Goal: Information Seeking & Learning: Learn about a topic

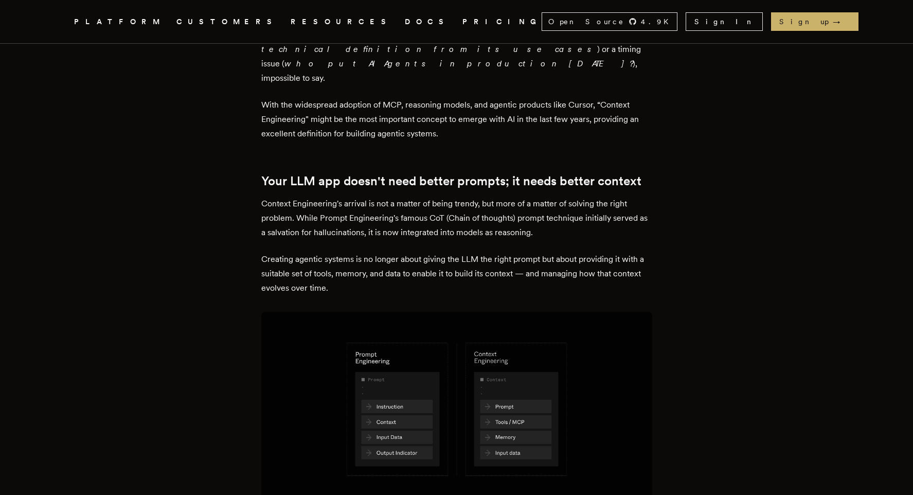
scroll to position [436, 0]
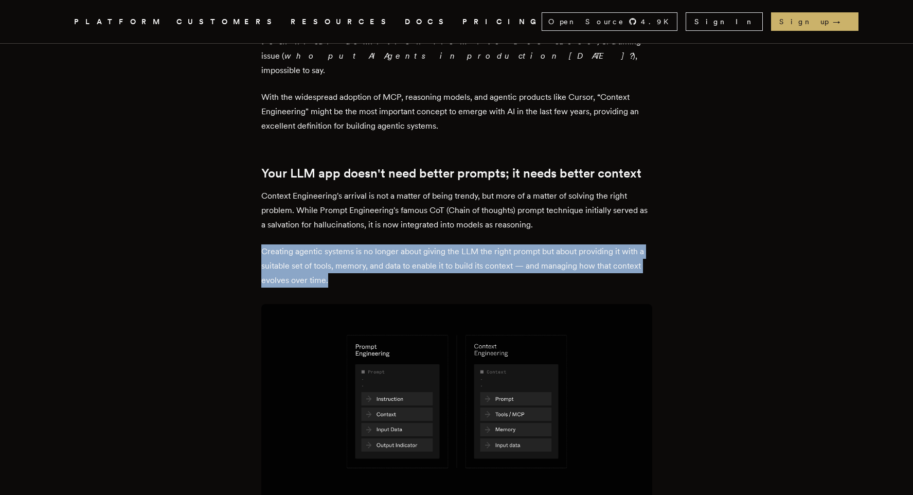
drag, startPoint x: 265, startPoint y: 221, endPoint x: 343, endPoint y: 249, distance: 82.4
click at [343, 250] on p "Creating agentic systems is no longer about giving the LLM the right prompt but…" at bounding box center [456, 265] width 391 height 43
copy p "Creating agentic systems is no longer about giving the LLM the right prompt but…"
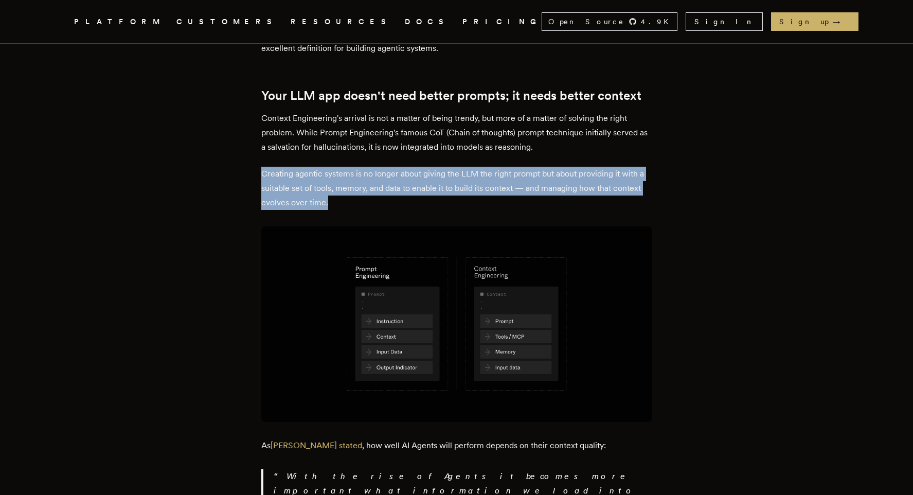
scroll to position [515, 0]
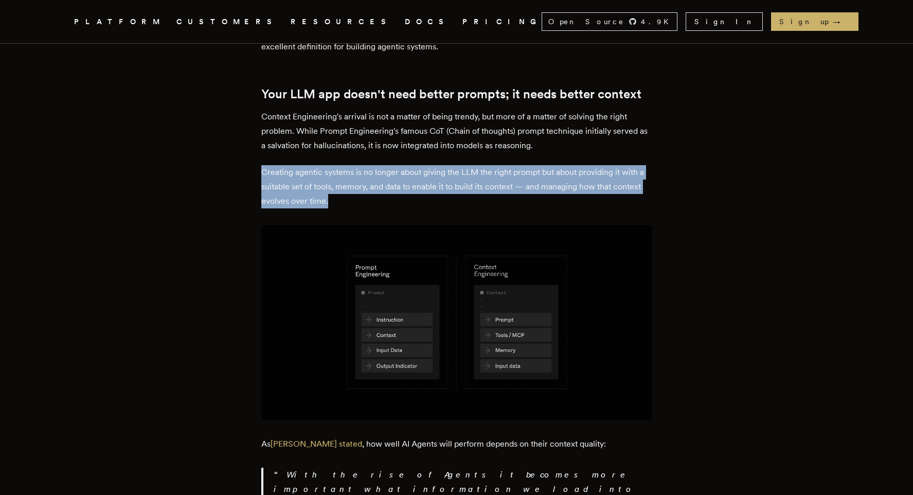
drag, startPoint x: 453, startPoint y: 279, endPoint x: 478, endPoint y: 670, distance: 391.2
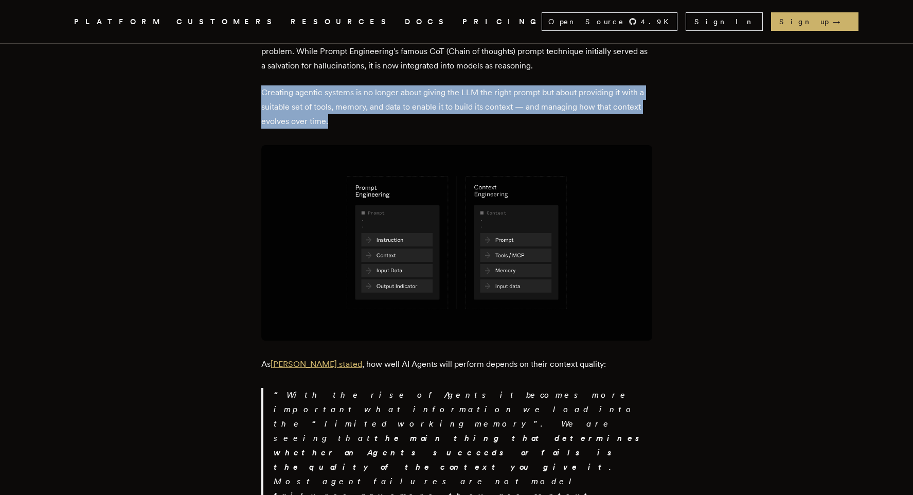
scroll to position [598, 0]
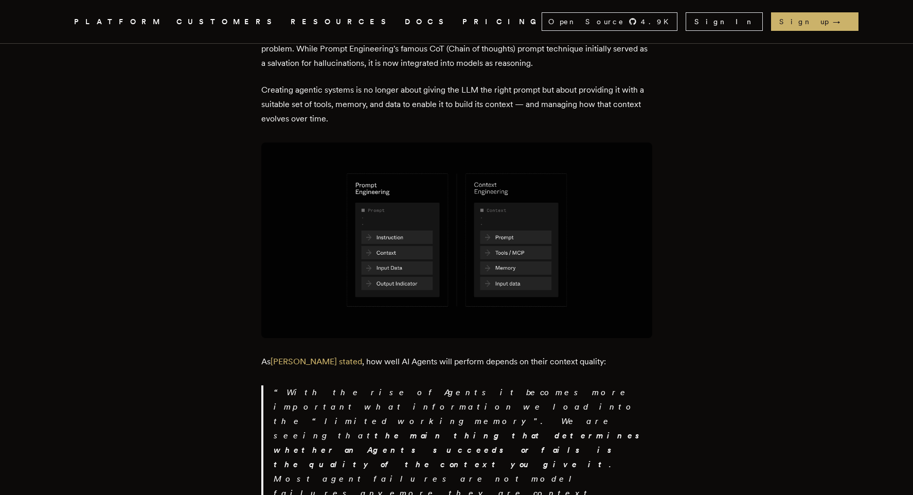
click at [354, 399] on p "With the rise of Agents it becomes more important what information we load into…" at bounding box center [463, 450] width 379 height 130
click at [314, 356] on link "Philip Schmid stated" at bounding box center [317, 361] width 92 height 10
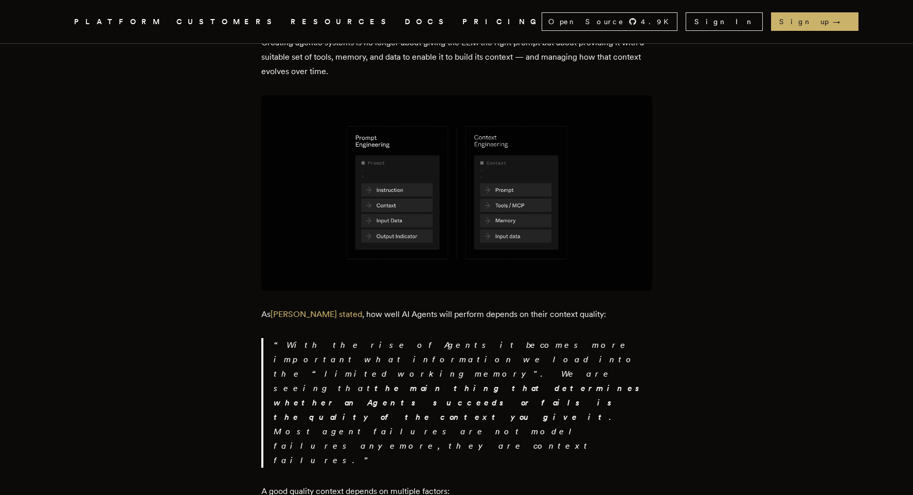
scroll to position [647, 0]
click at [326, 346] on p "With the rise of Agents it becomes more important what information we load into…" at bounding box center [463, 401] width 379 height 130
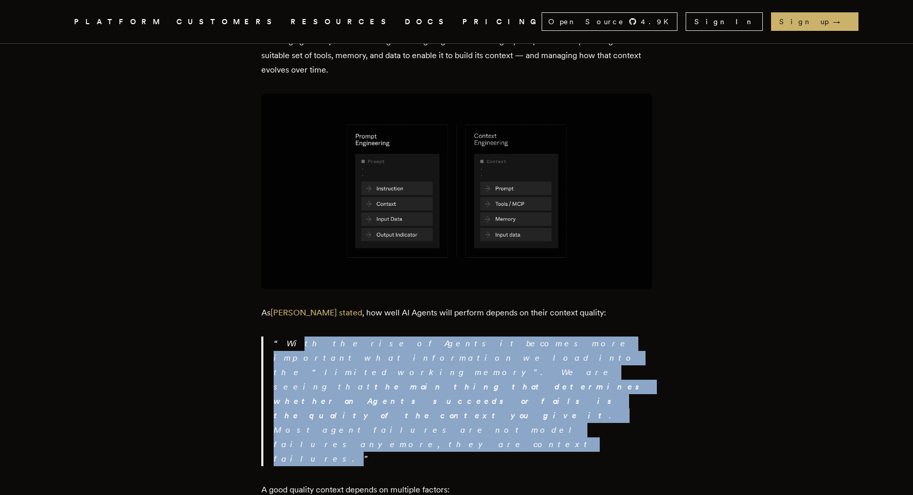
drag, startPoint x: 278, startPoint y: 308, endPoint x: 380, endPoint y: 363, distance: 116.2
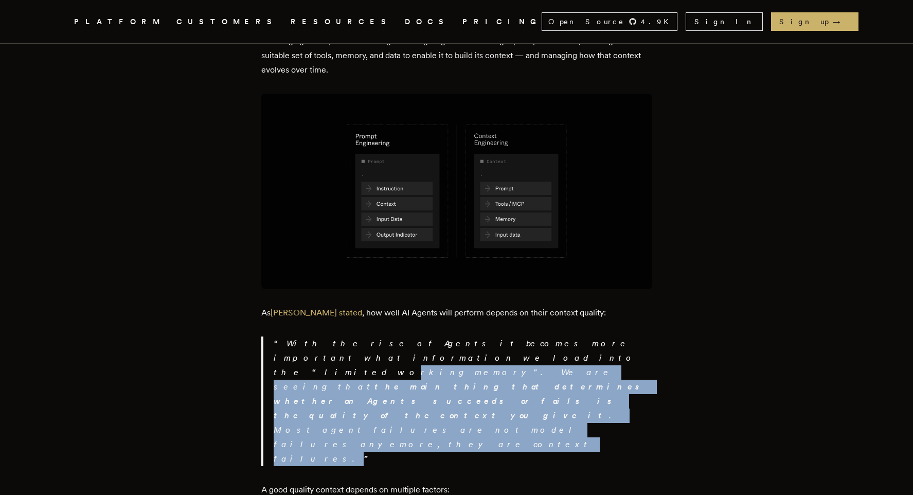
drag, startPoint x: 374, startPoint y: 356, endPoint x: 286, endPoint y: 328, distance: 92.6
click at [286, 336] on p "With the rise of Agents it becomes more important what information we load into…" at bounding box center [463, 401] width 379 height 130
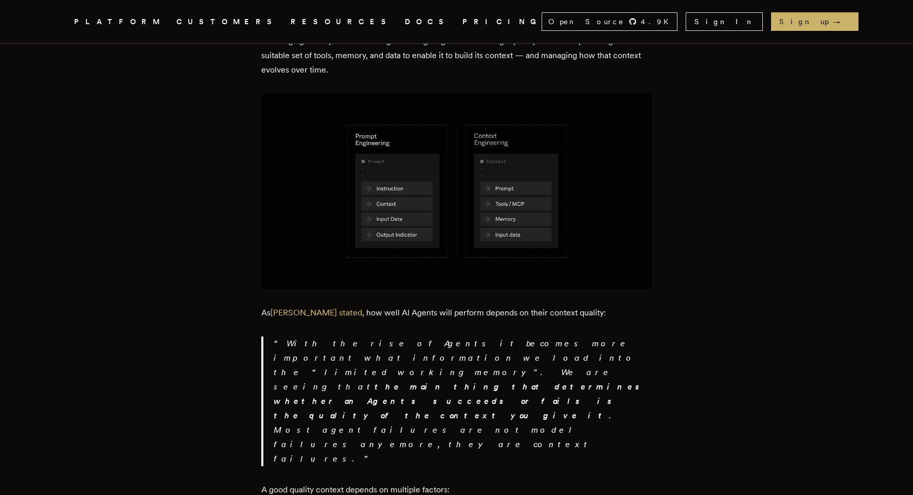
click at [286, 336] on p "With the rise of Agents it becomes more important what information we load into…" at bounding box center [463, 401] width 379 height 130
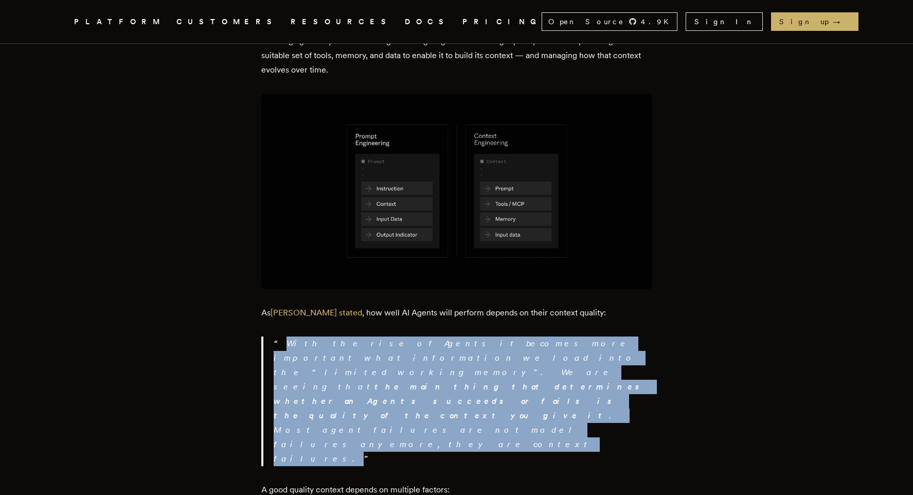
drag, startPoint x: 283, startPoint y: 309, endPoint x: 367, endPoint y: 352, distance: 94.1
click at [367, 352] on p "With the rise of Agents it becomes more important what information we load into…" at bounding box center [463, 401] width 379 height 130
copy p "With the rise of Agents it becomes more important what information we load into…"
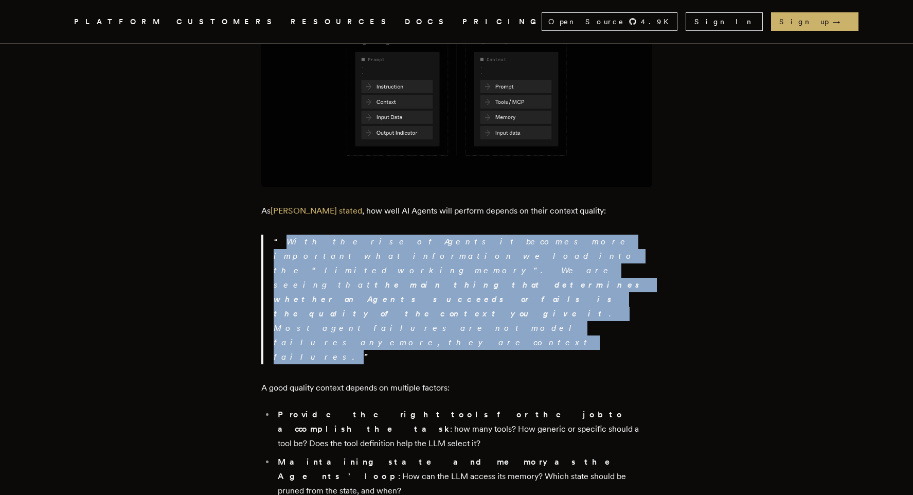
scroll to position [800, 0]
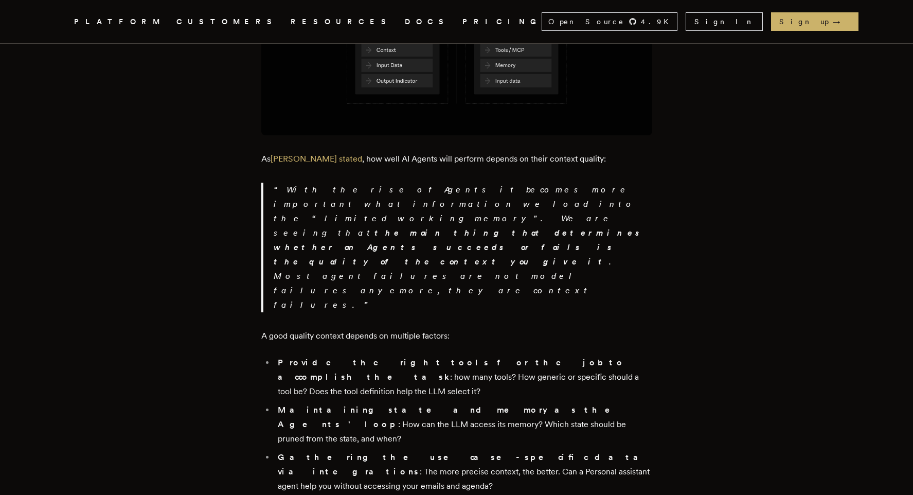
click at [504, 355] on li "Provide the right tools for the job to accomplish the task : how many tools? Ho…" at bounding box center [464, 376] width 378 height 43
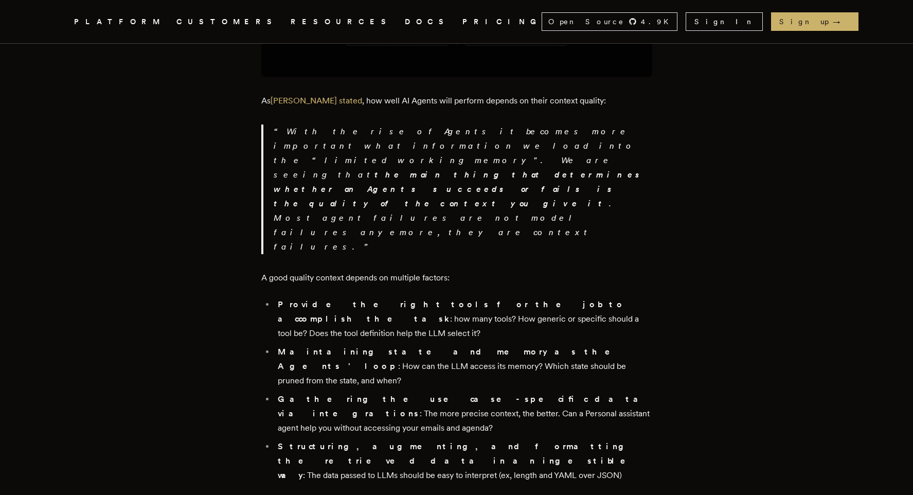
scroll to position [862, 0]
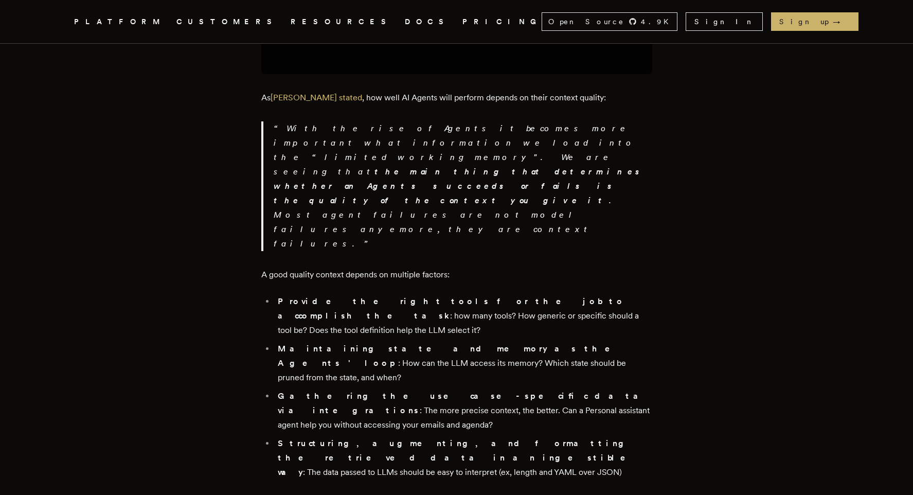
click at [435, 186] on div "Over the past year, no new concept has been powerful enough to overshadow Promp…" at bounding box center [456, 366] width 391 height 1601
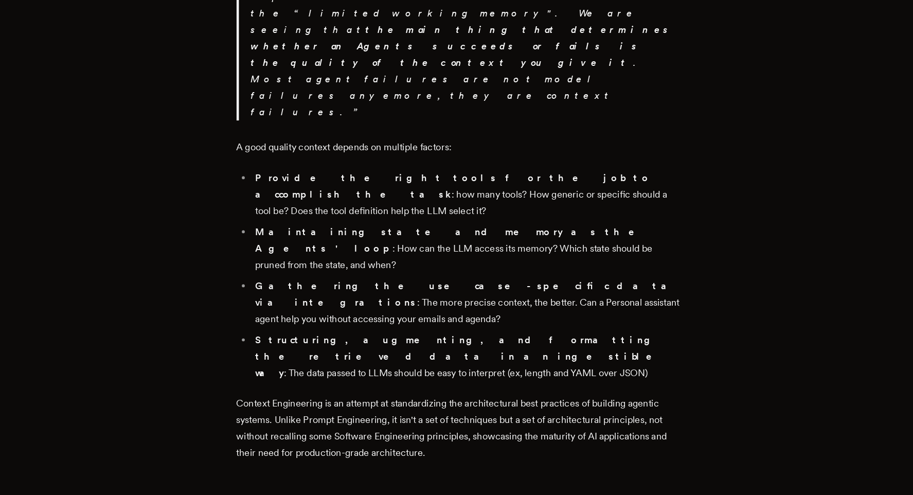
scroll to position [957, 0]
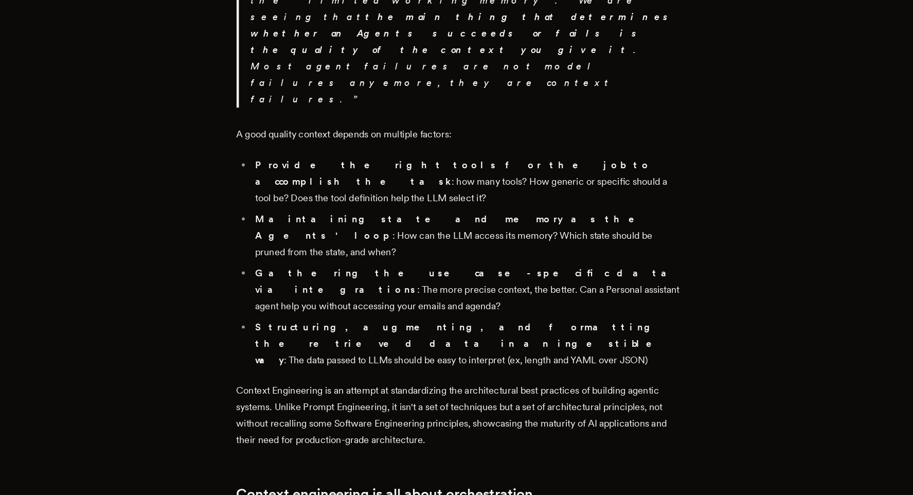
click at [640, 396] on p "Context Engineering is an attempt at standardizing the architectural best pract…" at bounding box center [456, 425] width 391 height 58
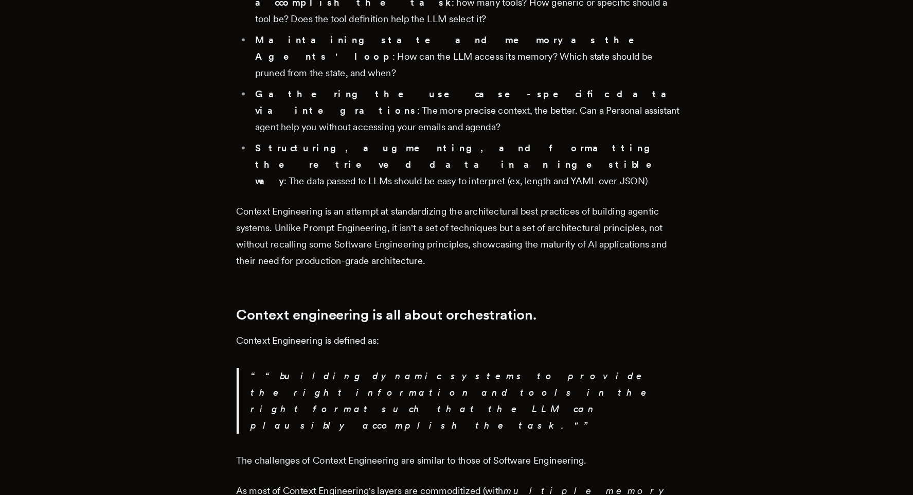
scroll to position [1115, 0]
click at [279, 382] on p "“building dynamic systems to provide the right information and tools in the rig…" at bounding box center [463, 411] width 379 height 58
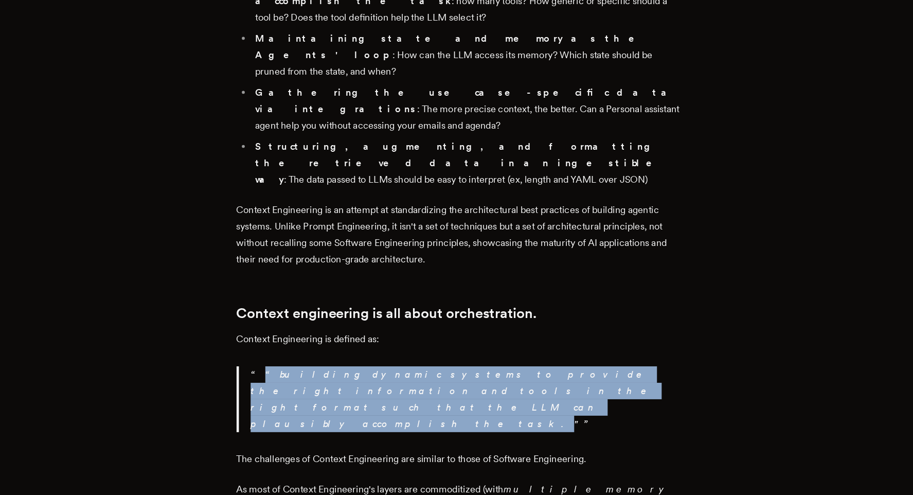
drag, startPoint x: 276, startPoint y: 225, endPoint x: 421, endPoint y: 244, distance: 145.9
click at [421, 382] on blockquote "“building dynamic systems to provide the right information and tools in the rig…" at bounding box center [456, 411] width 391 height 58
copy p "“building dynamic systems to provide the right information and tools in the rig…"
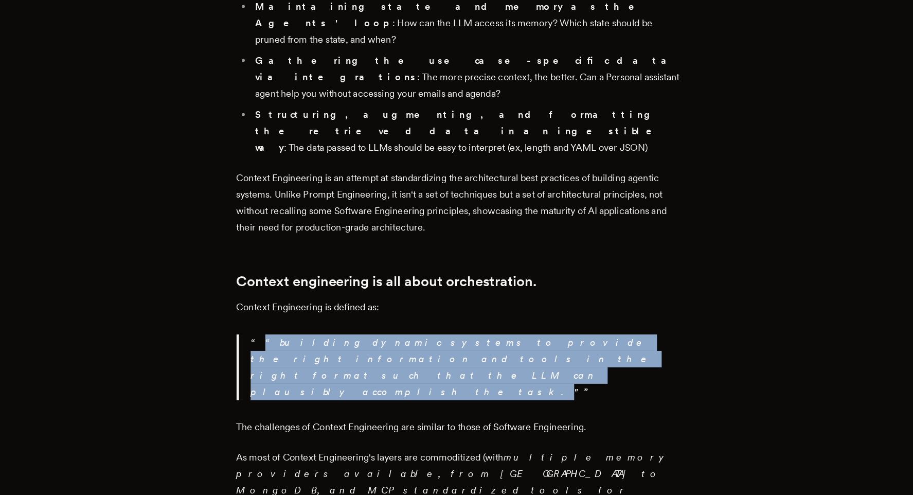
scroll to position [1154, 0]
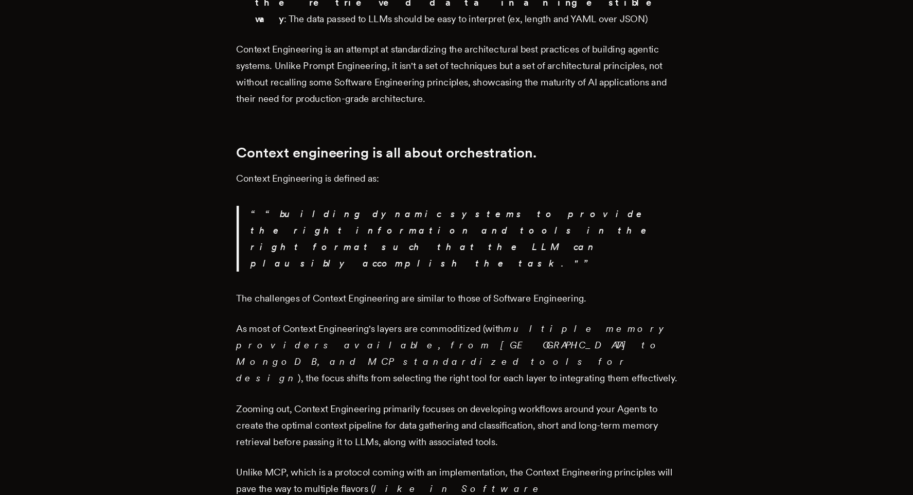
scroll to position [1259, 0]
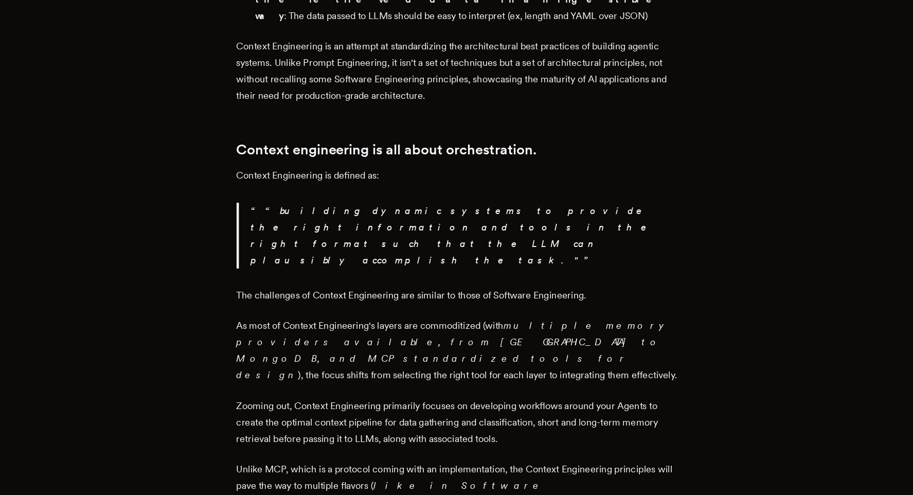
click at [599, 409] on p "Zooming out, Context Engineering primarily focuses on developing workflows arou…" at bounding box center [456, 430] width 391 height 43
click at [582, 409] on p "Zooming out, Context Engineering primarily focuses on developing workflows arou…" at bounding box center [456, 430] width 391 height 43
click at [337, 465] on p "Unlike MCP, which is a protocol coming with an implementation, the Context Engi…" at bounding box center [456, 501] width 391 height 72
click at [638, 465] on p "Unlike MCP, which is a protocol coming with an implementation, the Context Engi…" at bounding box center [456, 501] width 391 height 72
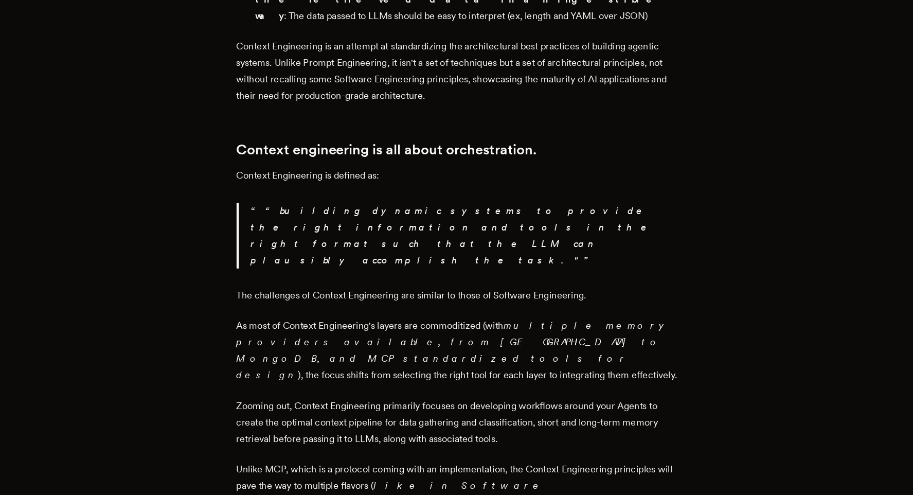
click at [596, 465] on p "Unlike MCP, which is a protocol coming with an implementation, the Context Engi…" at bounding box center [456, 501] width 391 height 72
click at [562, 465] on p "Unlike MCP, which is a protocol coming with an implementation, the Context Engi…" at bounding box center [456, 501] width 391 height 72
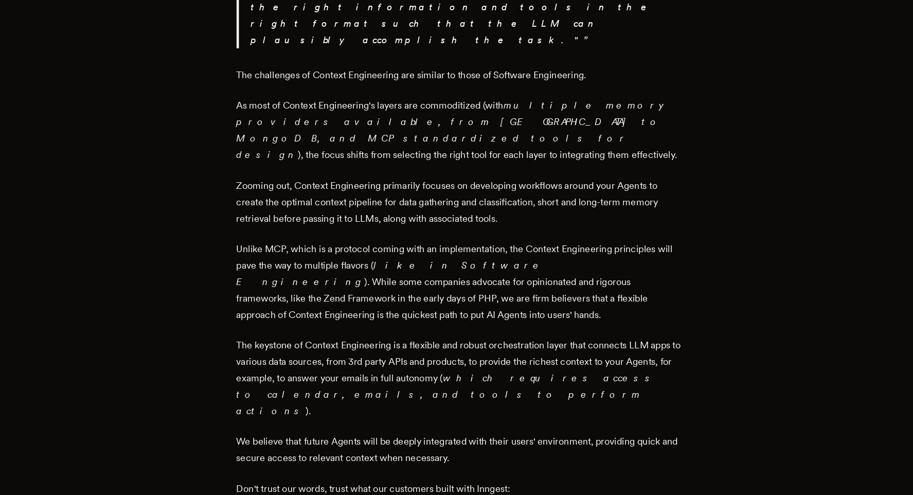
scroll to position [1474, 0]
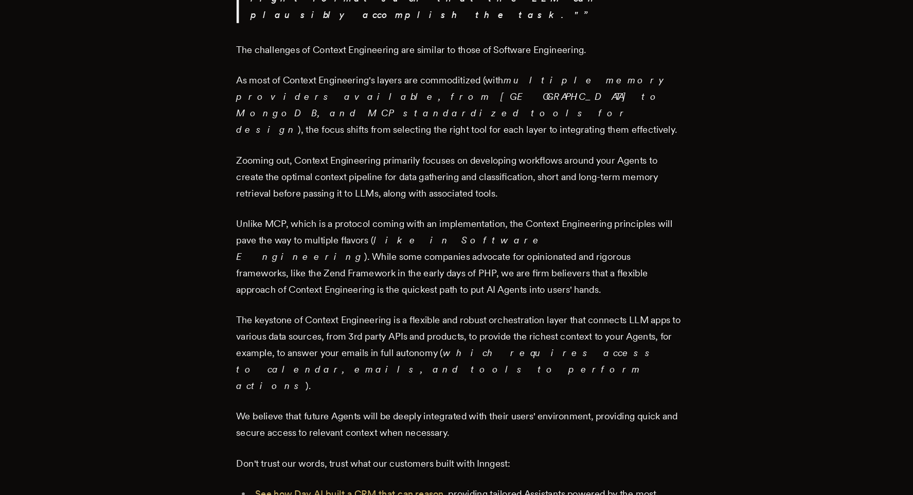
click at [385, 489] on link "See how Day AI built a CRM that can reason" at bounding box center [360, 494] width 165 height 10
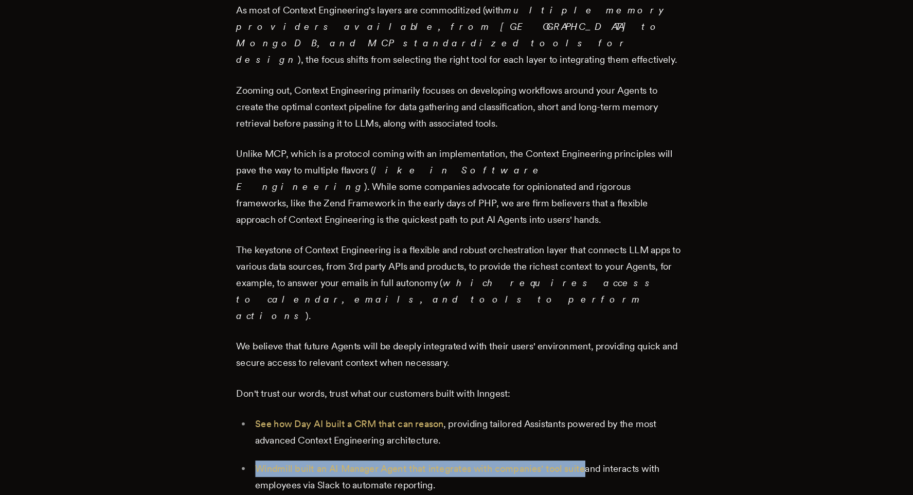
scroll to position [1611, 0]
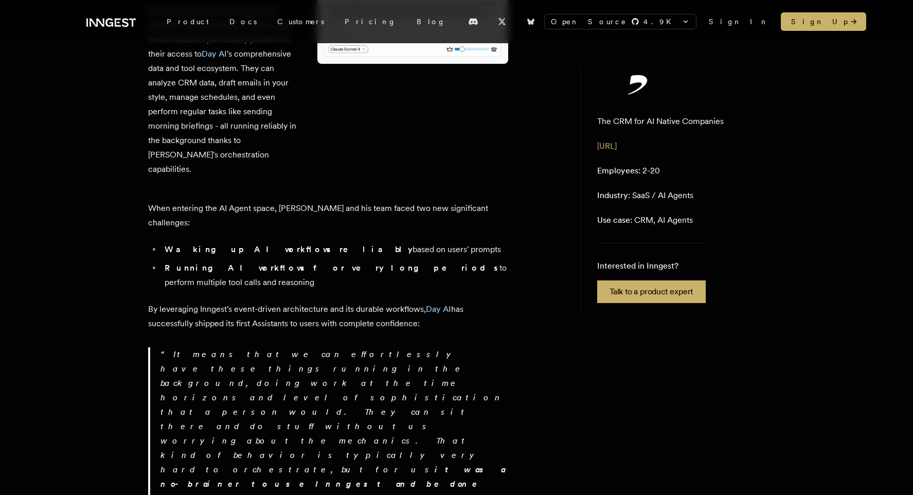
scroll to position [2709, 0]
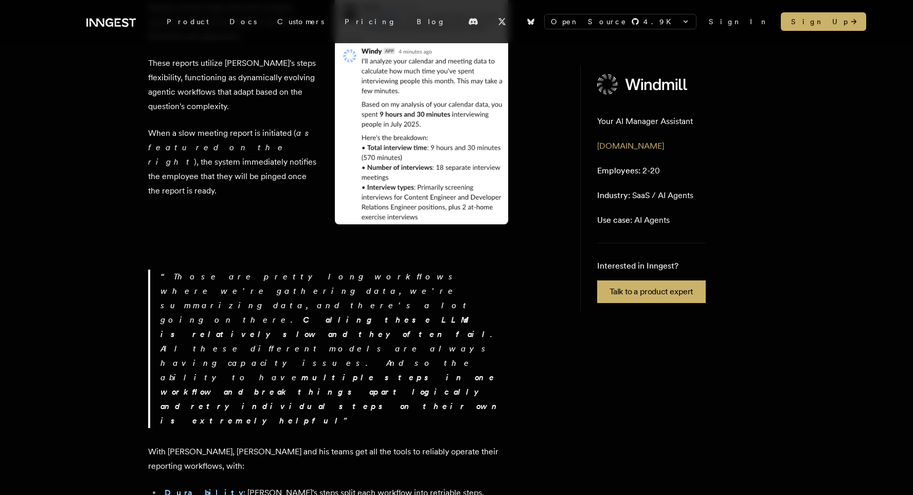
scroll to position [2383, 0]
